Goal: Check status: Check status

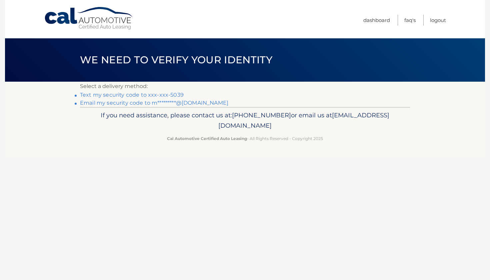
click at [135, 96] on link "Text my security code to xxx-xxx-5039" at bounding box center [132, 95] width 104 height 6
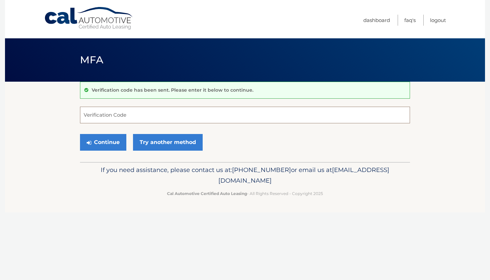
click at [112, 116] on input "Verification Code" at bounding box center [245, 115] width 330 height 17
type input "603527"
click at [93, 143] on button "Continue" at bounding box center [103, 142] width 46 height 17
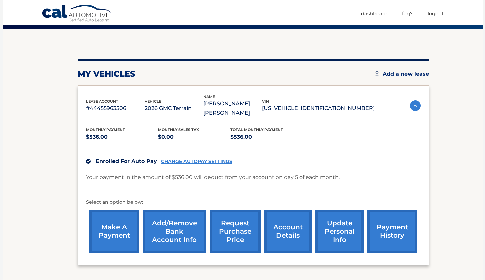
scroll to position [53, 0]
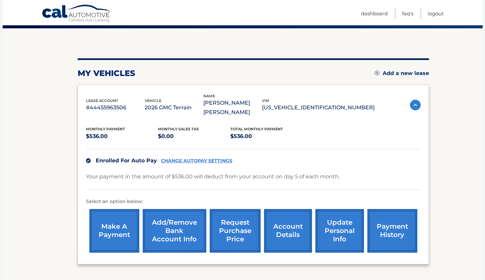
click at [292, 218] on link "account details" at bounding box center [288, 231] width 48 height 44
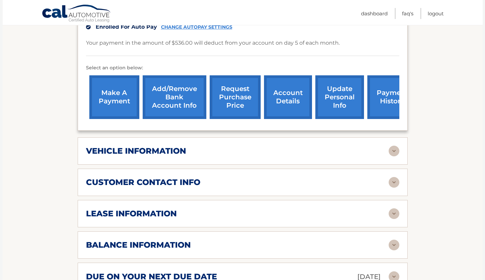
scroll to position [214, 0]
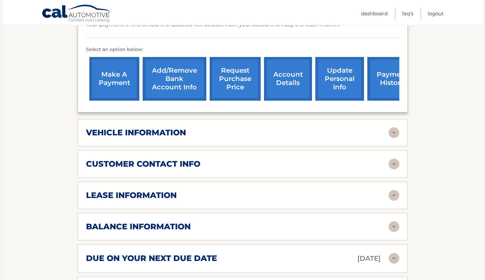
click at [395, 196] on img at bounding box center [394, 195] width 11 height 11
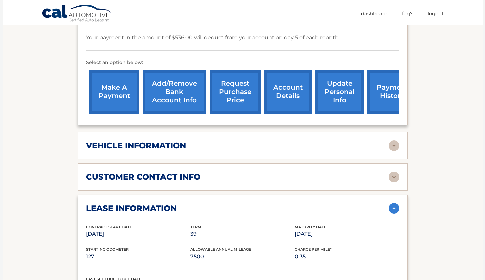
scroll to position [196, 0]
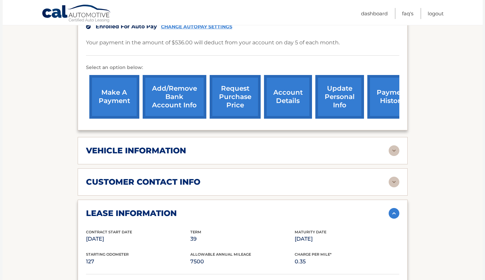
click at [381, 104] on link "payment history" at bounding box center [392, 97] width 50 height 44
